Goal: Check status: Check status

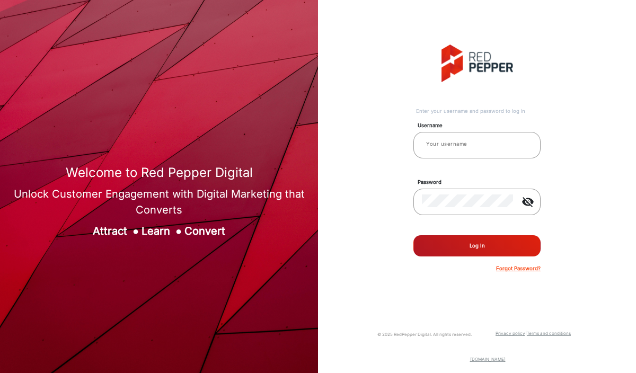
type input "[PERSON_NAME]"
click at [459, 245] on button "Log In" at bounding box center [476, 245] width 127 height 21
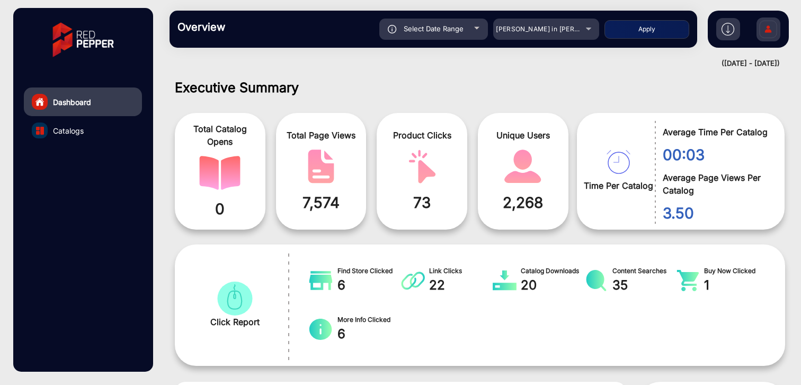
click at [635, 28] on button "Apply" at bounding box center [646, 29] width 85 height 19
type input "[DATE]"
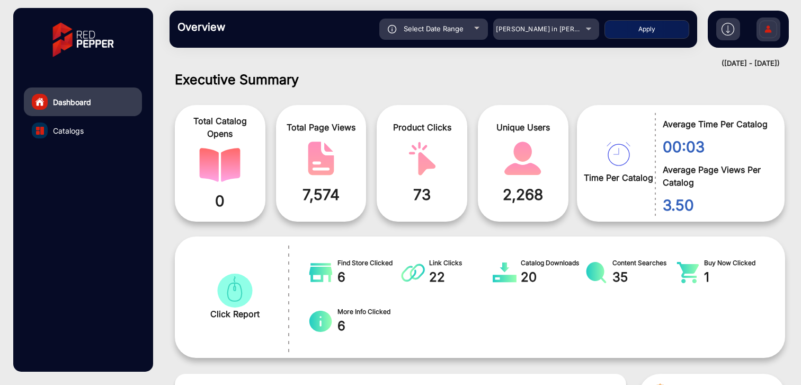
click at [451, 33] on div "Select Date Range" at bounding box center [433, 29] width 109 height 21
type input "[DATE]"
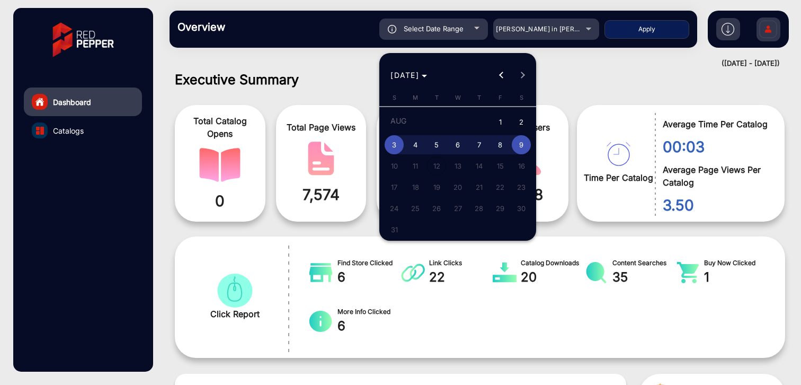
click at [393, 145] on span "3" at bounding box center [394, 144] width 19 height 19
click at [432, 162] on span "12" at bounding box center [436, 165] width 19 height 19
click at [433, 165] on span "12" at bounding box center [436, 165] width 19 height 19
click at [517, 172] on span "16" at bounding box center [521, 165] width 19 height 19
click at [508, 147] on span "8" at bounding box center [500, 144] width 19 height 19
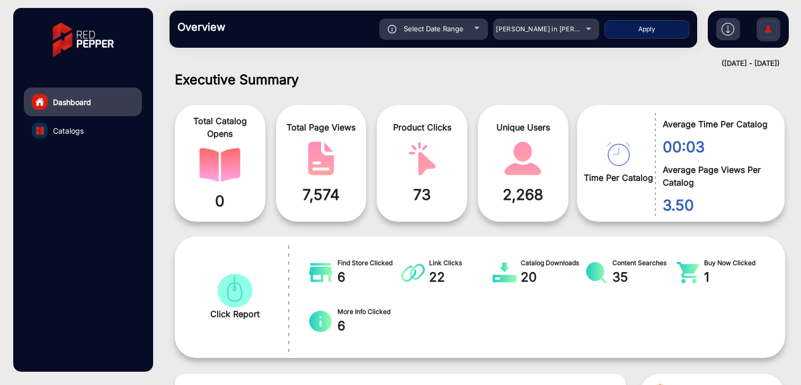
type input "[DATE]"
click at [438, 31] on span "Select Date Range" at bounding box center [434, 28] width 60 height 8
type input "[DATE]"
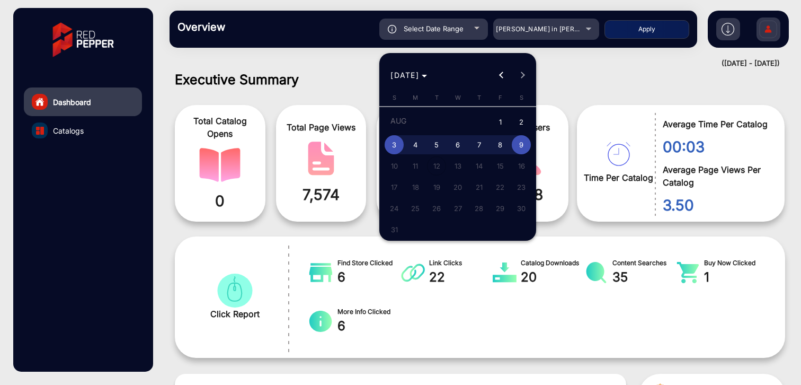
click at [584, 76] on div at bounding box center [400, 192] width 801 height 385
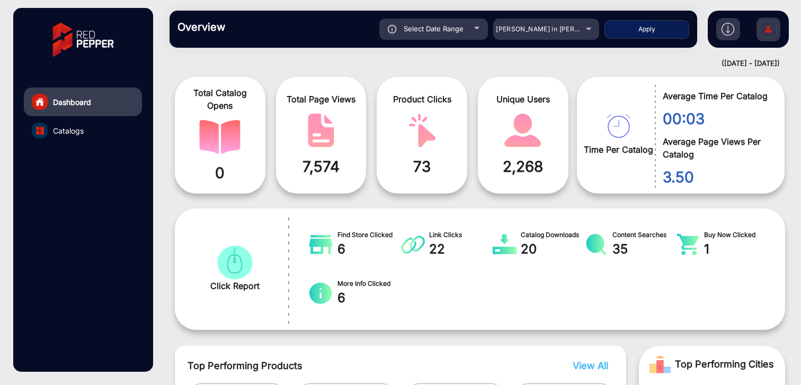
scroll to position [0, 0]
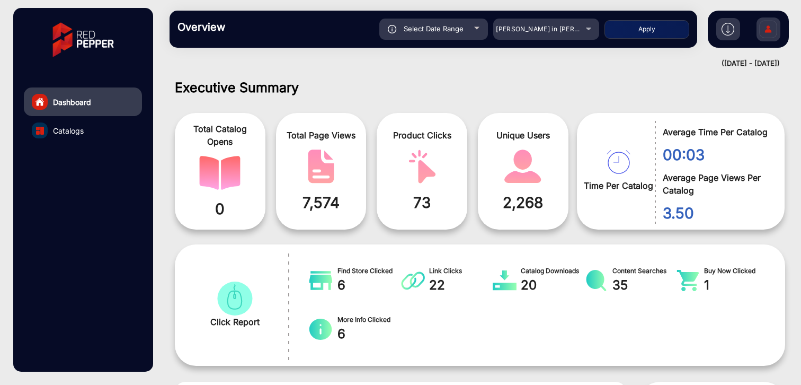
click at [527, 190] on div "Unique Users 2,268" at bounding box center [523, 171] width 91 height 117
click at [527, 198] on span "2,268" at bounding box center [523, 202] width 75 height 22
